Goal: Navigation & Orientation: Find specific page/section

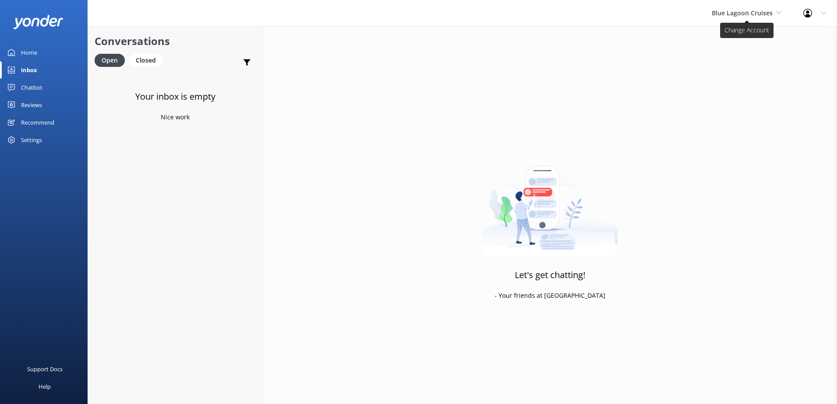
click at [754, 18] on div "Blue Lagoon Cruises South Sea Sailing South Sea Cruises Malamala Beach Club Awe…" at bounding box center [746, 13] width 91 height 26
click at [743, 36] on link "South Sea Sailing" at bounding box center [745, 36] width 88 height 21
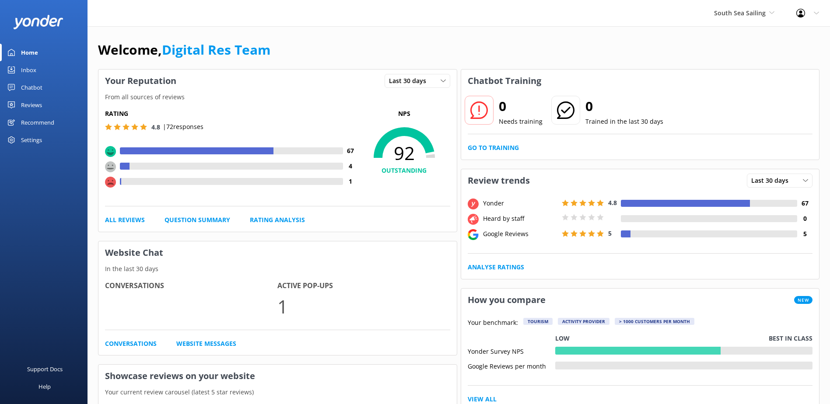
click at [39, 69] on link "Inbox" at bounding box center [44, 70] width 88 height 18
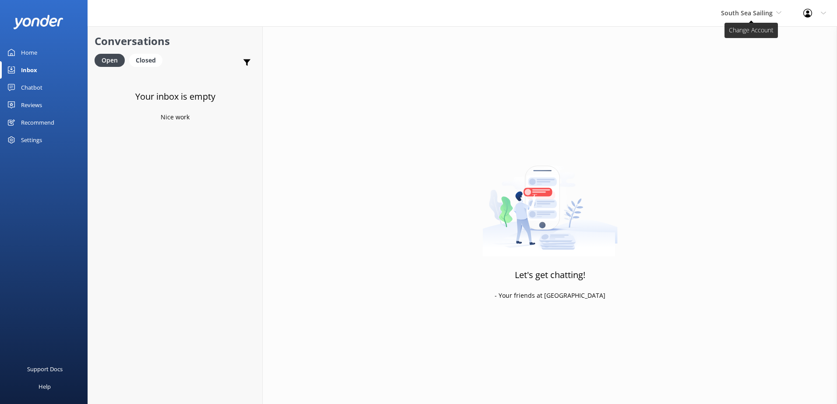
click at [766, 14] on span "South Sea Sailing" at bounding box center [747, 13] width 52 height 8
click at [749, 57] on link "South Sea Cruises" at bounding box center [754, 57] width 88 height 21
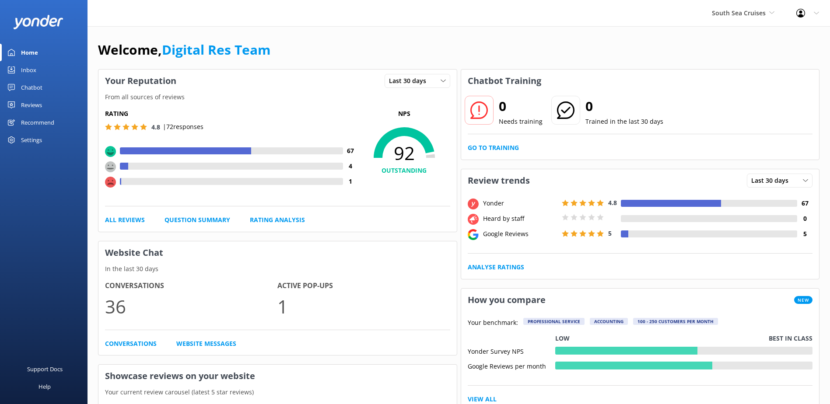
click at [41, 69] on link "Inbox" at bounding box center [44, 70] width 88 height 18
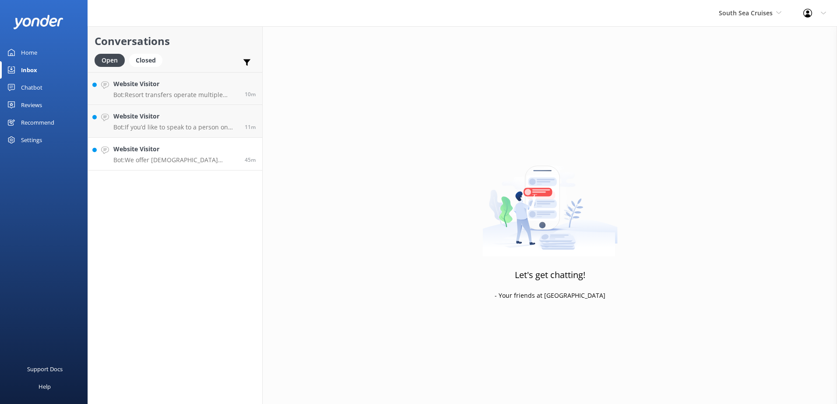
click at [191, 165] on link "Website Visitor Bot: We offer [DEMOGRAPHIC_DATA] residents a 20% discount on ou…" at bounding box center [175, 154] width 174 height 33
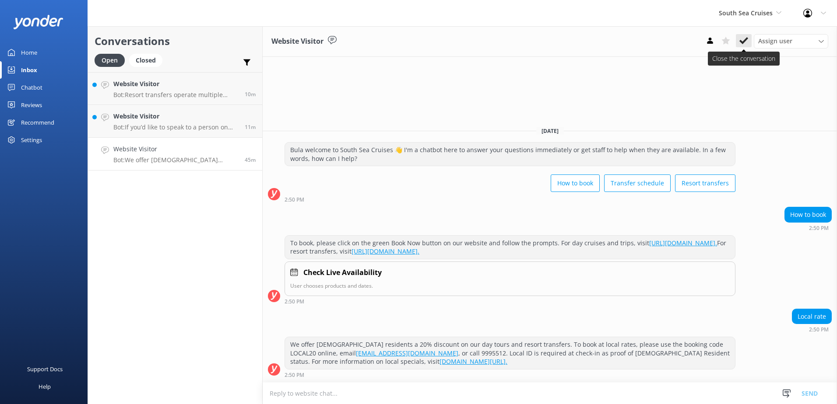
click at [742, 42] on use at bounding box center [743, 40] width 9 height 7
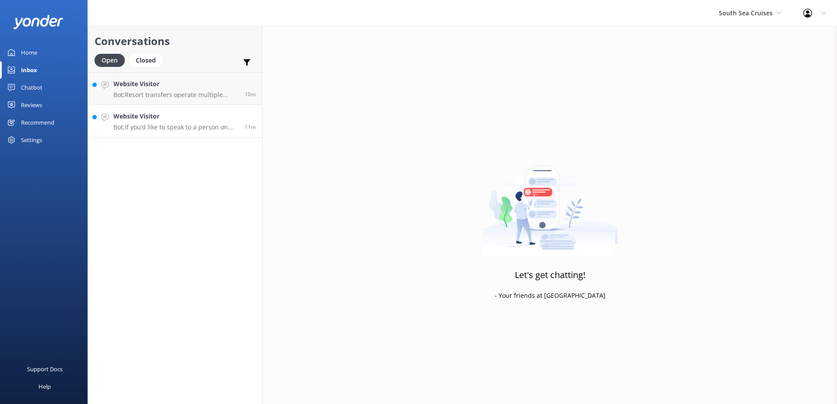
click at [206, 125] on p "Bot: If you’d like to speak to a person on the South Sea Cruises team, please c…" at bounding box center [175, 127] width 125 height 8
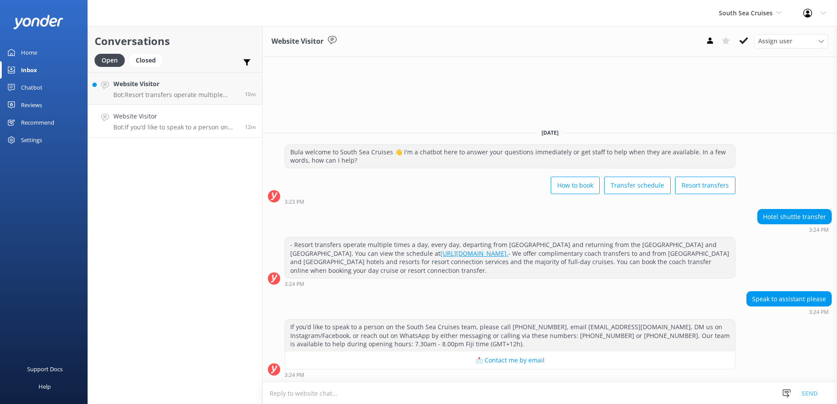
click at [744, 43] on use at bounding box center [743, 40] width 9 height 7
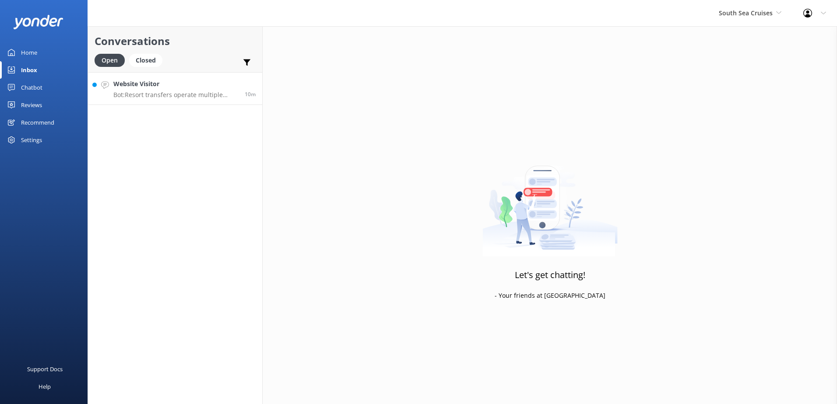
click at [200, 99] on link "Website Visitor Bot: Resort transfers operate multiple times a day, every day, …" at bounding box center [175, 88] width 174 height 33
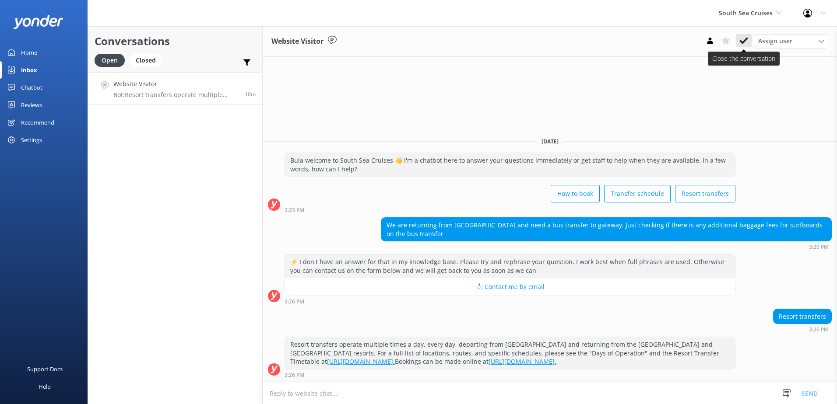
click at [746, 46] on button at bounding box center [744, 40] width 16 height 13
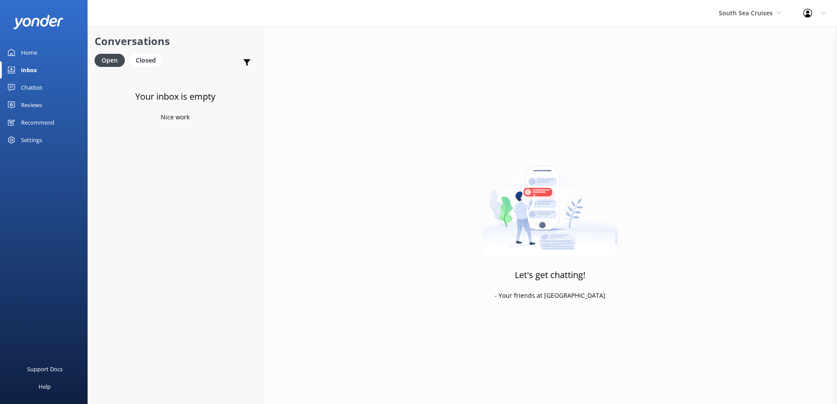
click at [748, 20] on div "South Sea Cruises South Sea Sailing South Sea Cruises Malamala Beach Club Aweso…" at bounding box center [750, 13] width 84 height 26
click at [744, 71] on link "Malamala Beach Club" at bounding box center [752, 78] width 88 height 21
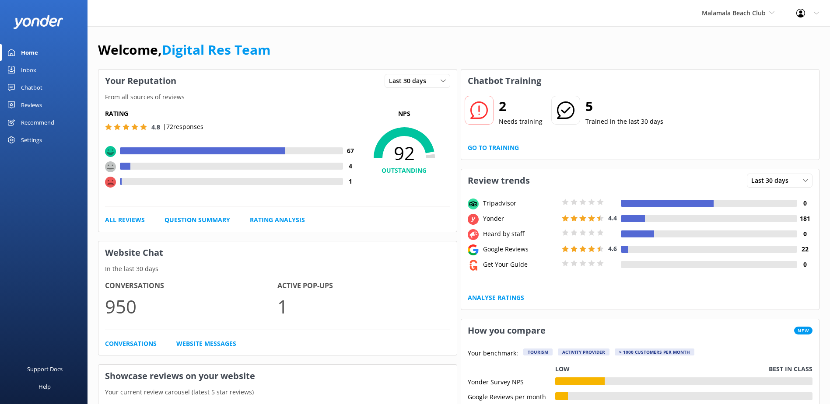
click at [37, 75] on link "Inbox" at bounding box center [44, 70] width 88 height 18
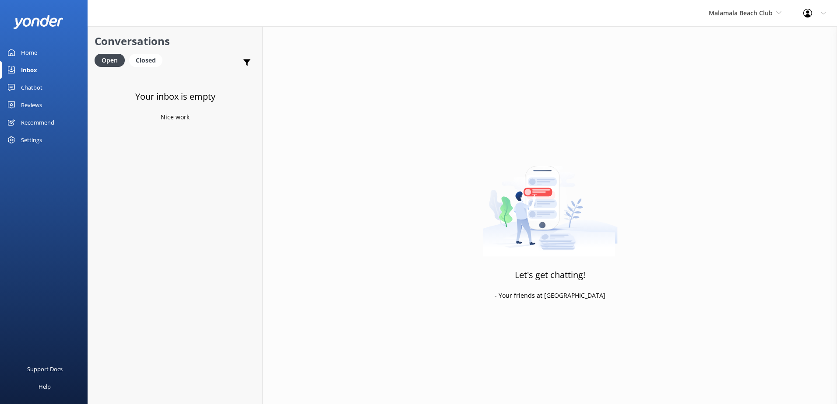
drag, startPoint x: 719, startPoint y: 20, endPoint x: 721, endPoint y: 26, distance: 6.1
click at [719, 20] on div "Malamala Beach Club South Sea Sailing South Sea Cruises Malamala Beach Club Awe…" at bounding box center [745, 13] width 95 height 26
click at [728, 93] on link "Awesome Adventures Fiji" at bounding box center [742, 99] width 88 height 21
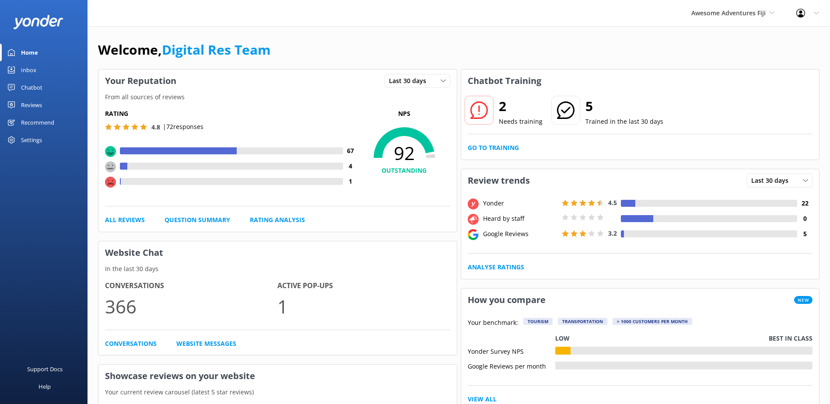
click at [28, 50] on div "Home" at bounding box center [29, 53] width 17 height 18
click at [28, 77] on div "Inbox" at bounding box center [28, 70] width 15 height 18
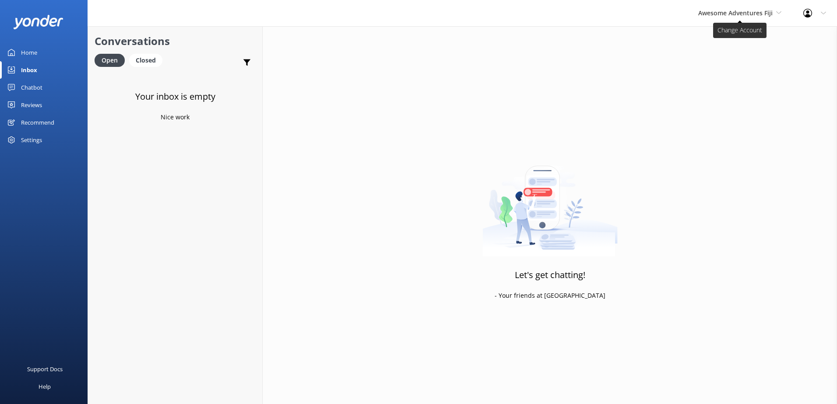
click at [741, 15] on span "Awesome Adventures Fiji" at bounding box center [735, 13] width 74 height 8
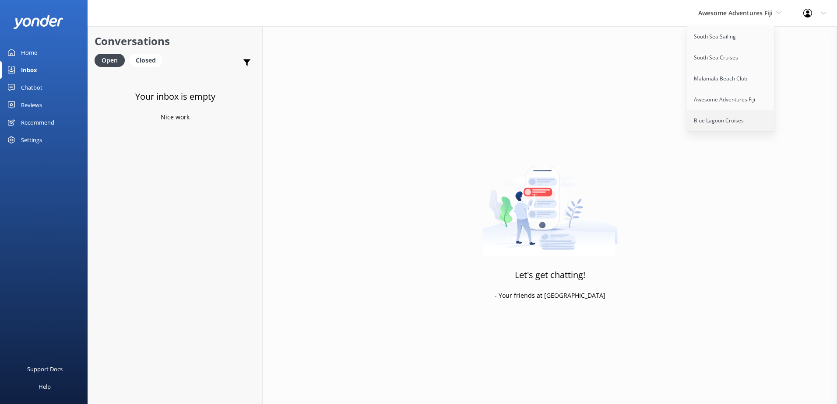
click at [726, 123] on link "Blue Lagoon Cruises" at bounding box center [731, 120] width 88 height 21
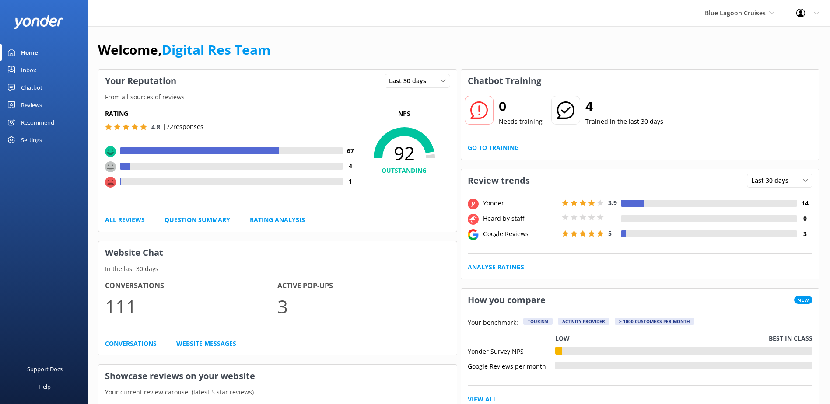
click at [40, 71] on link "Inbox" at bounding box center [44, 70] width 88 height 18
